Goal: Task Accomplishment & Management: Manage account settings

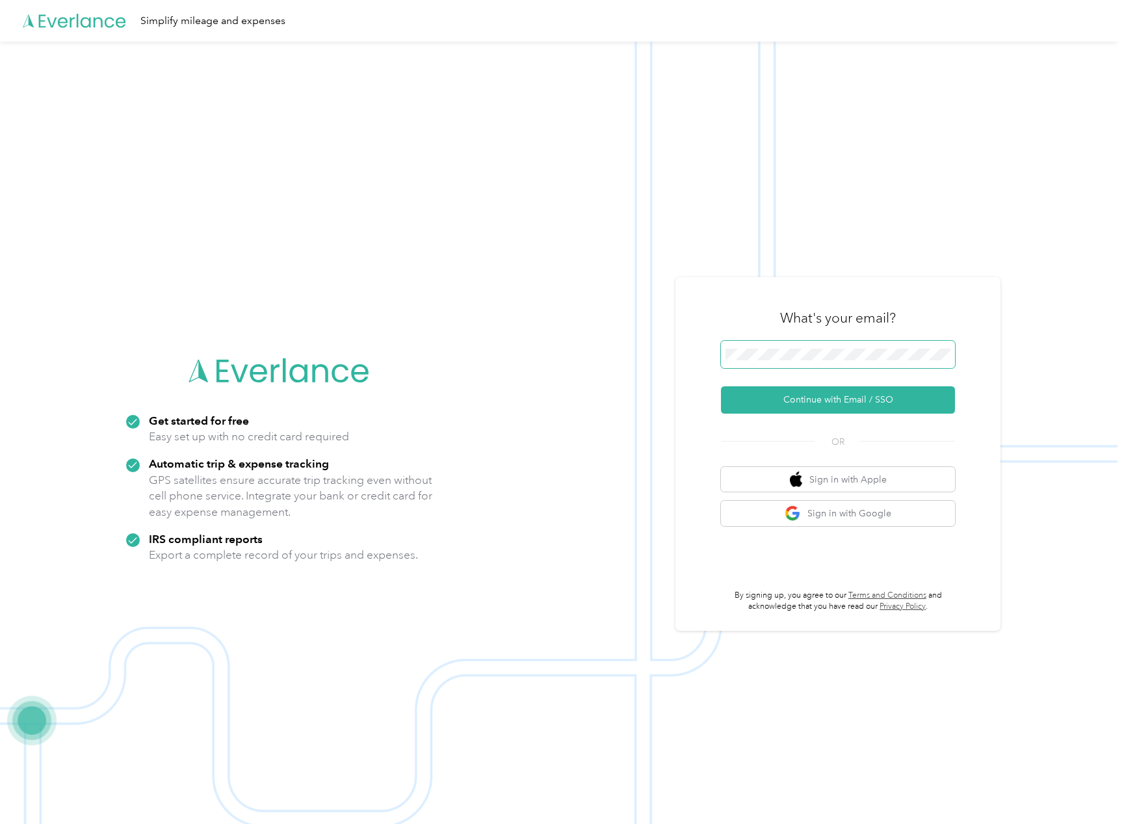
click at [807, 347] on span at bounding box center [838, 354] width 234 height 27
click at [860, 403] on button "Continue with Email / SSO" at bounding box center [838, 399] width 234 height 27
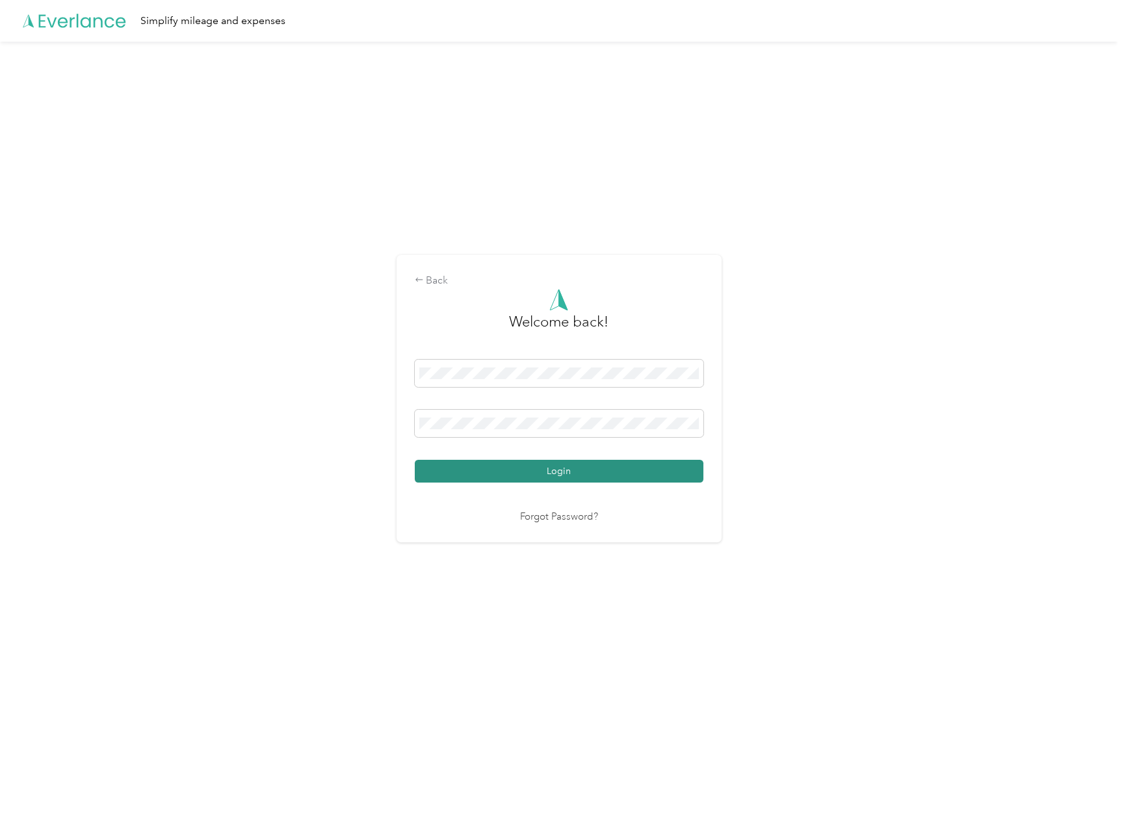
click at [569, 464] on button "Login" at bounding box center [559, 471] width 289 height 23
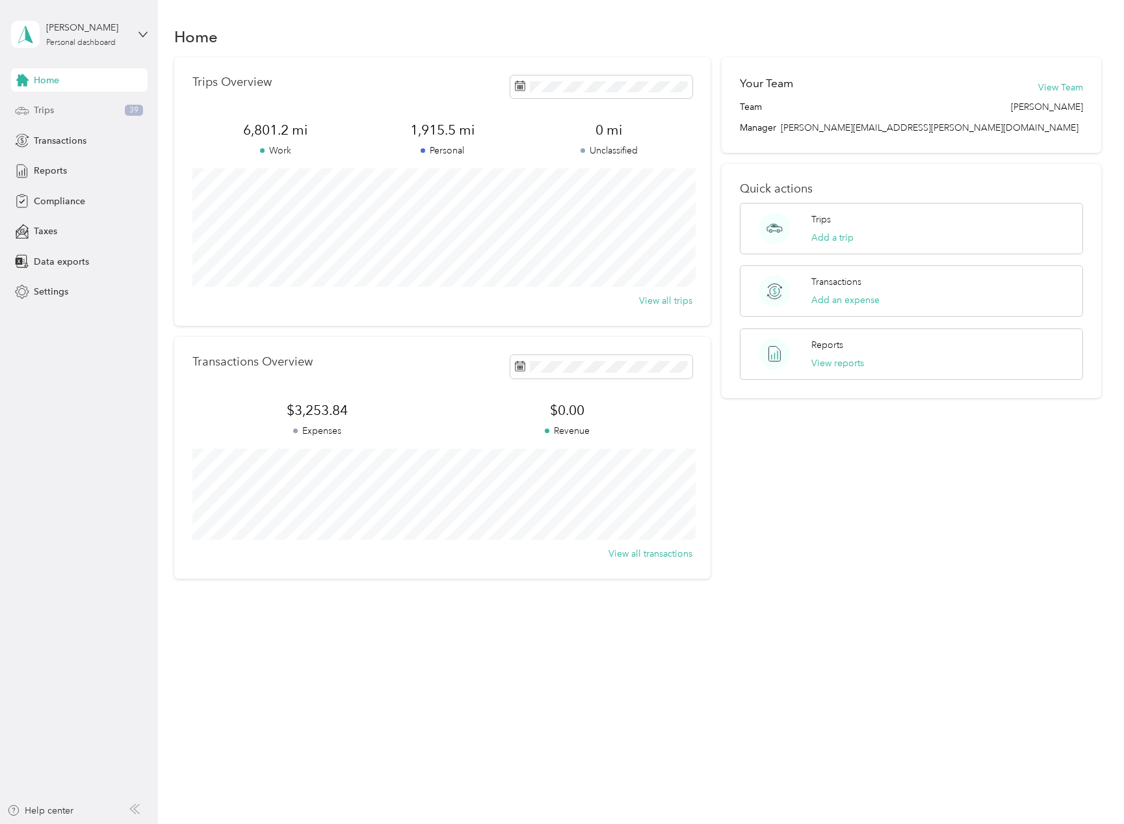
click at [105, 109] on div "Trips 39" at bounding box center [79, 110] width 137 height 23
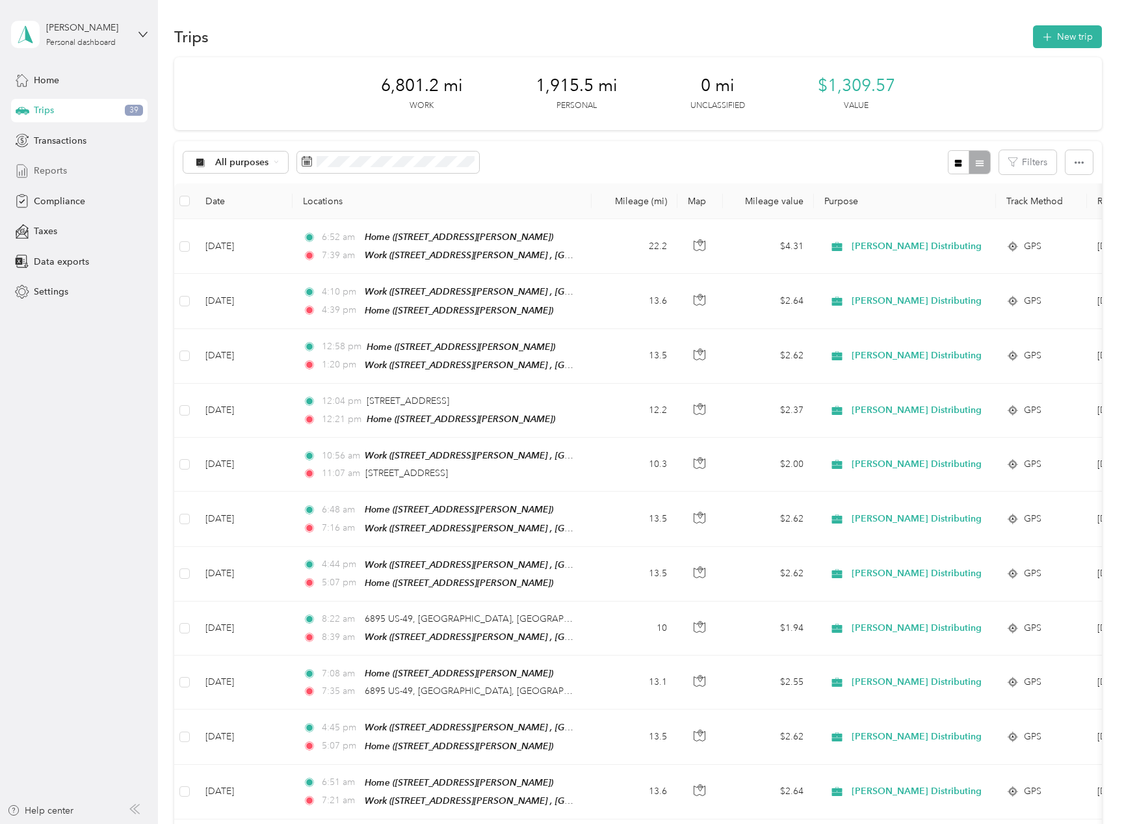
click at [73, 172] on div "Reports" at bounding box center [79, 170] width 137 height 23
